Goal: Find contact information: Find contact information

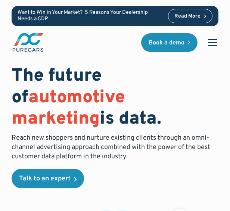
click at [216, 42] on div "menu" at bounding box center [212, 42] width 9 height 1
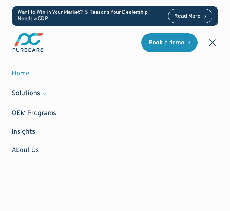
click at [216, 42] on div "menu" at bounding box center [212, 43] width 18 height 18
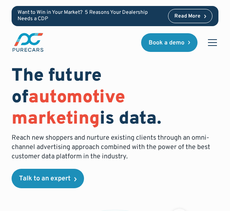
click at [216, 42] on div "menu" at bounding box center [212, 42] width 9 height 1
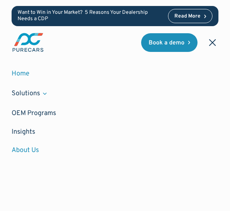
click at [25, 150] on link "About Us" at bounding box center [115, 150] width 207 height 18
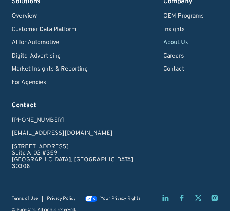
scroll to position [2431, 0]
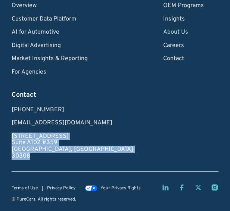
drag, startPoint x: 12, startPoint y: 139, endPoint x: 34, endPoint y: 154, distance: 26.4
click at [34, 154] on div "Book a demo Solutions Overview Customer Data Platform AI for Automotive Digital…" at bounding box center [115, 66] width 230 height 290
copy link "[STREET_ADDRESS]"
